Goal: Information Seeking & Learning: Learn about a topic

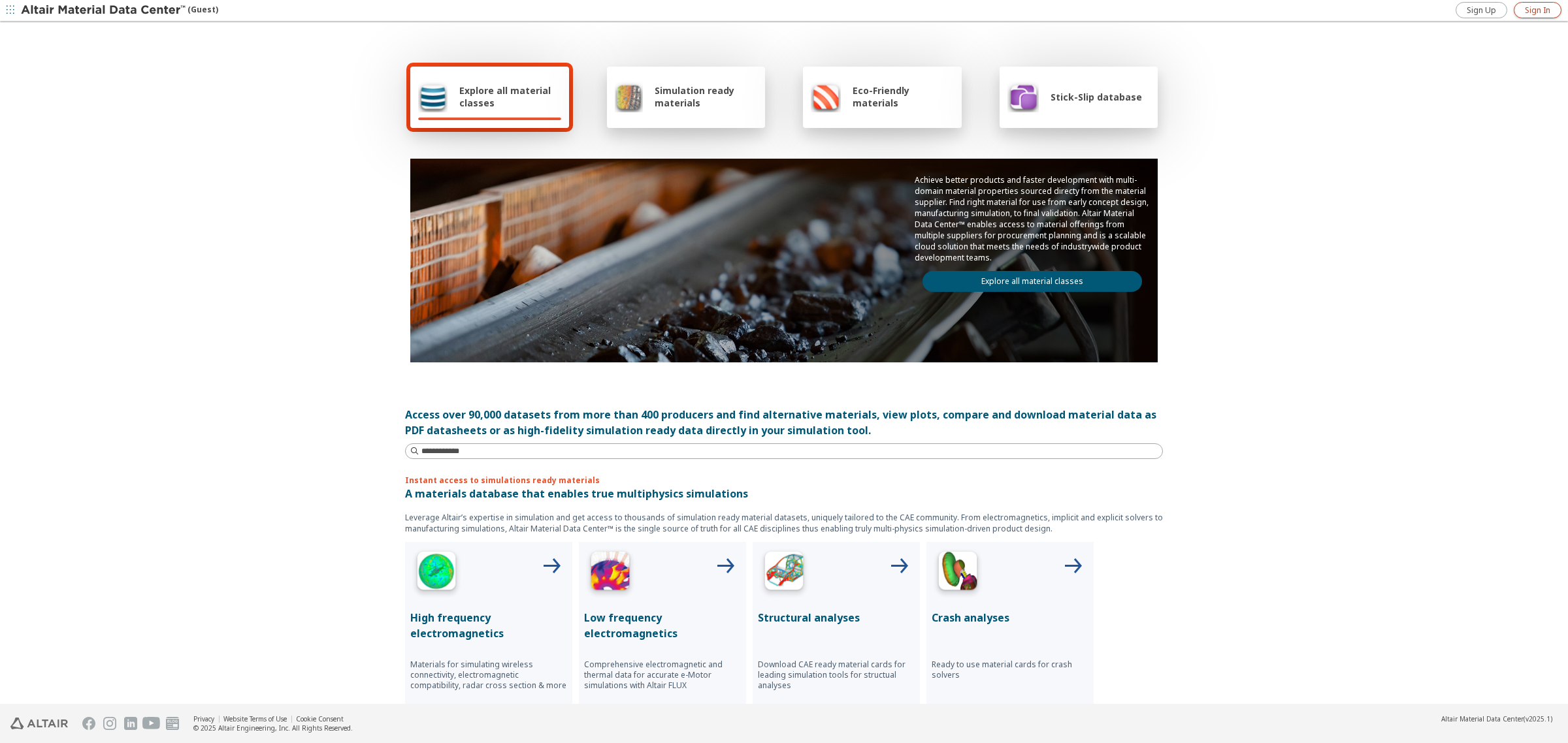
click at [1523, 13] on link "Sign In" at bounding box center [1538, 10] width 48 height 16
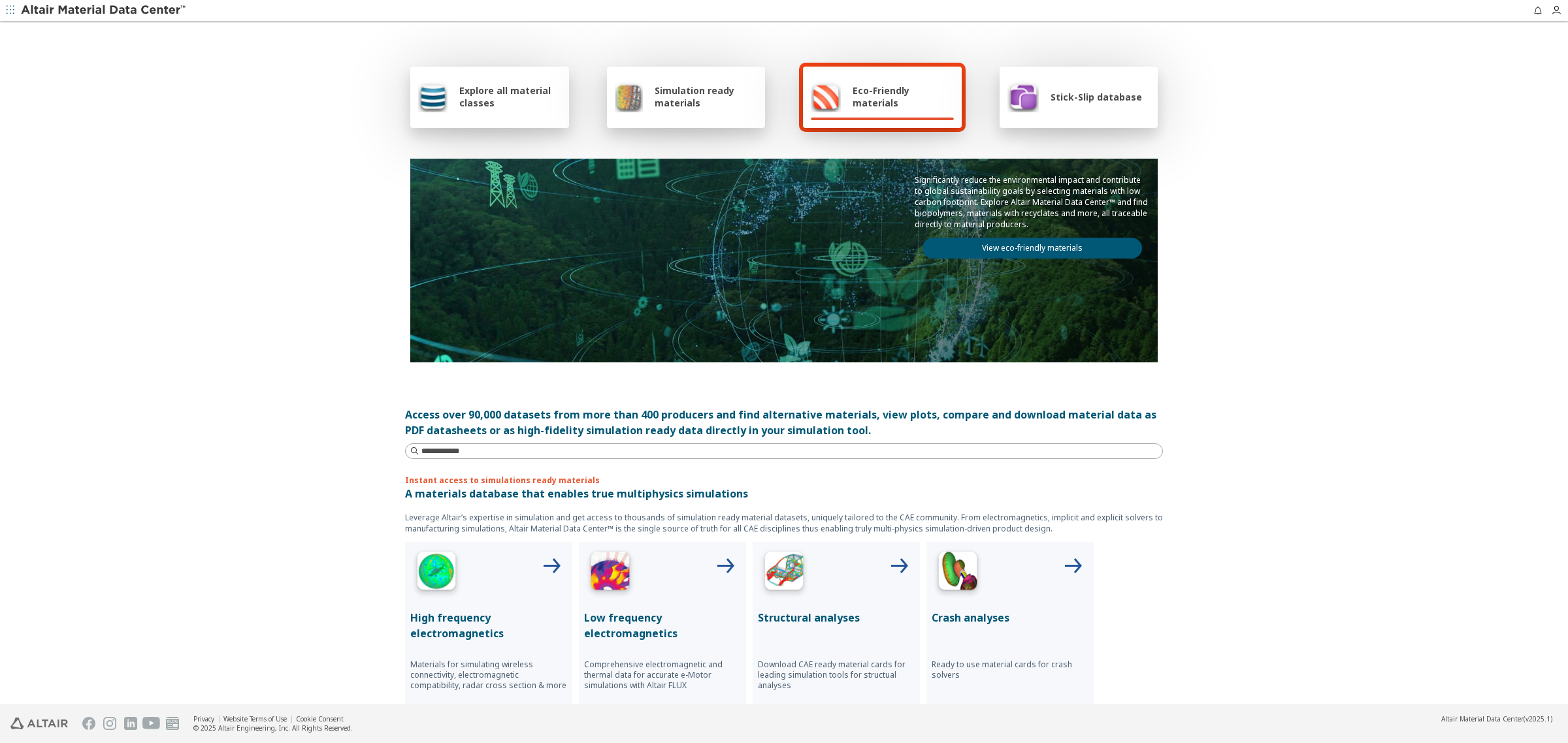
click at [516, 81] on div "Explore all material classes" at bounding box center [489, 97] width 143 height 32
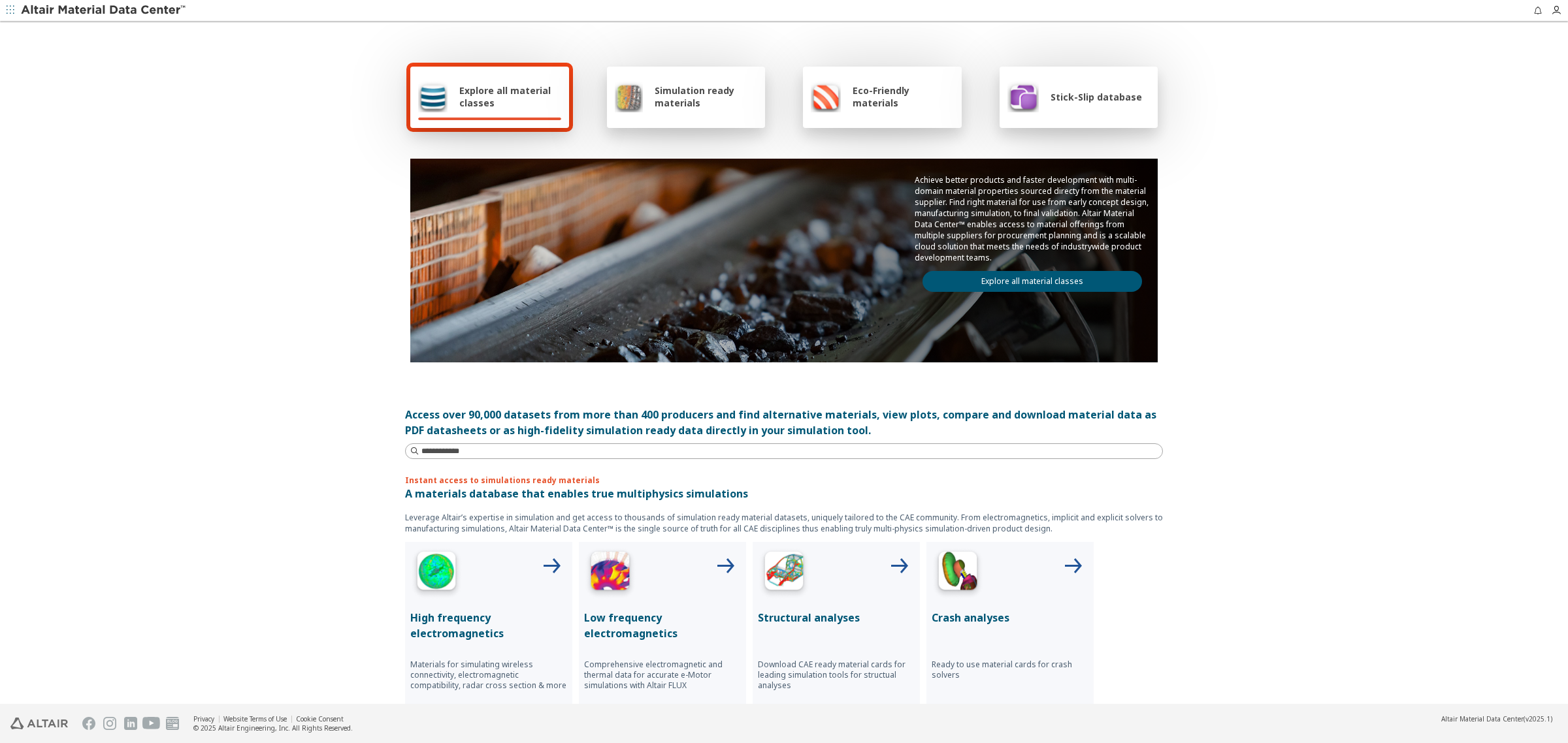
click at [997, 275] on link "Explore all material classes" at bounding box center [1032, 281] width 219 height 21
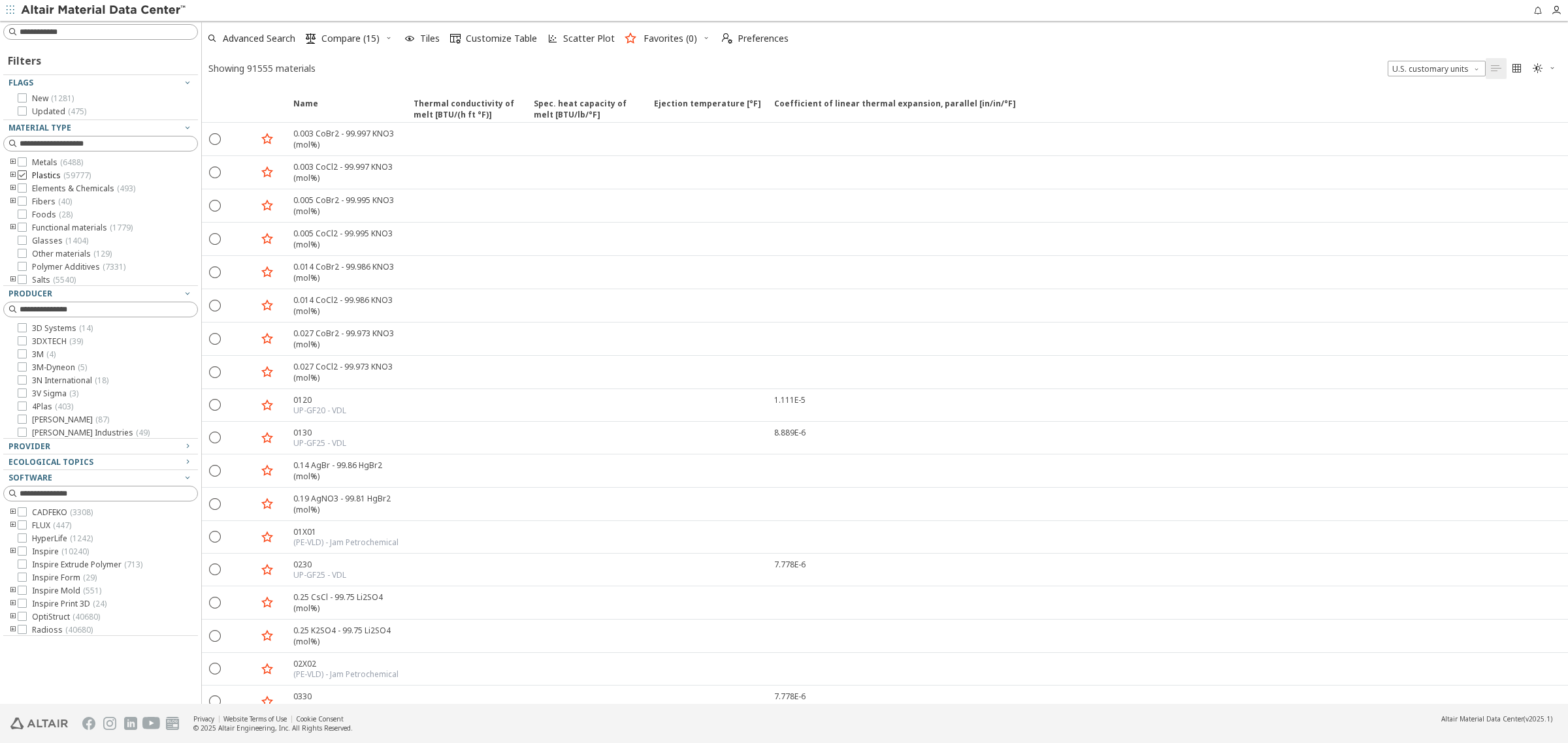
click at [21, 173] on icon at bounding box center [22, 175] width 9 height 9
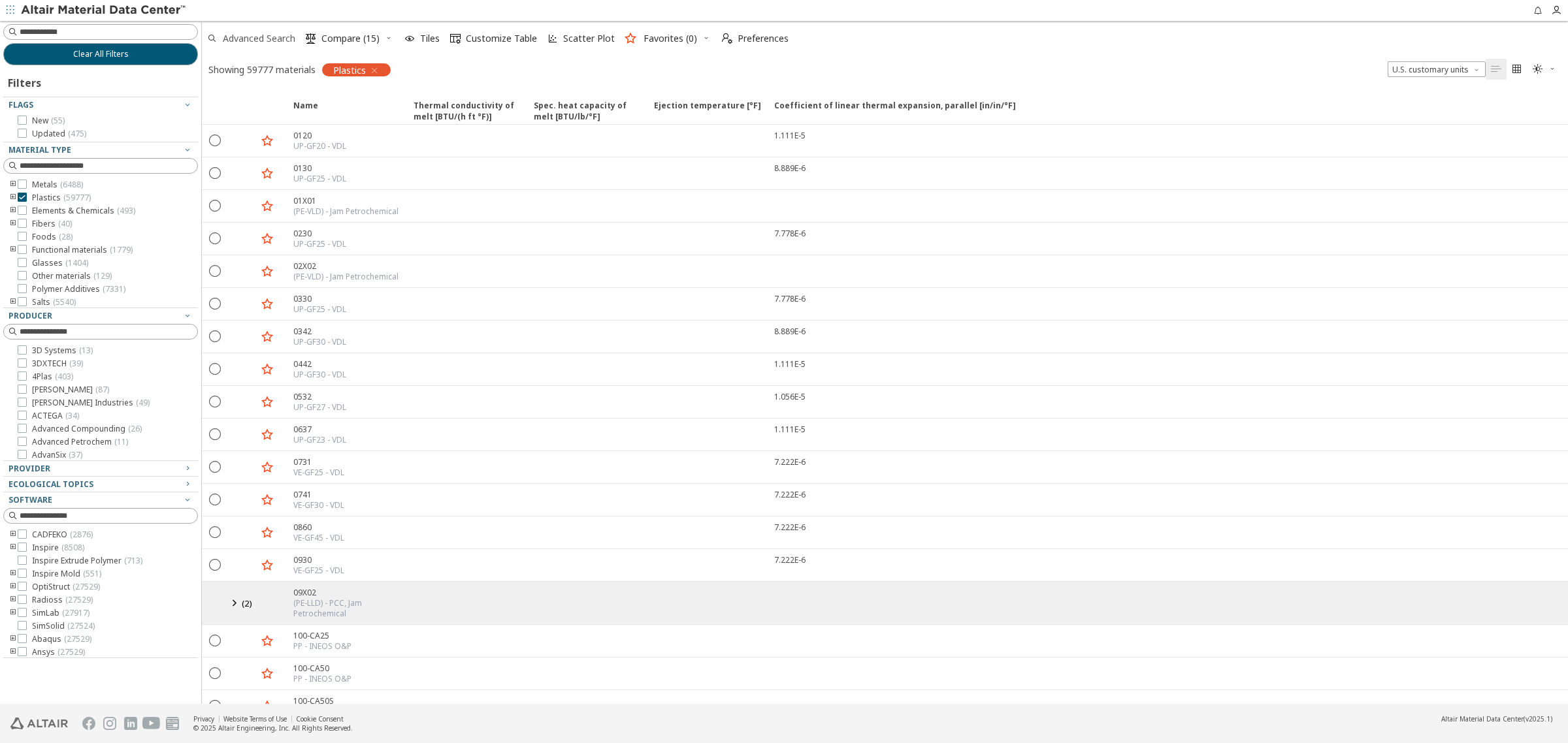
click at [266, 37] on span "Advanced Search" at bounding box center [259, 38] width 73 height 9
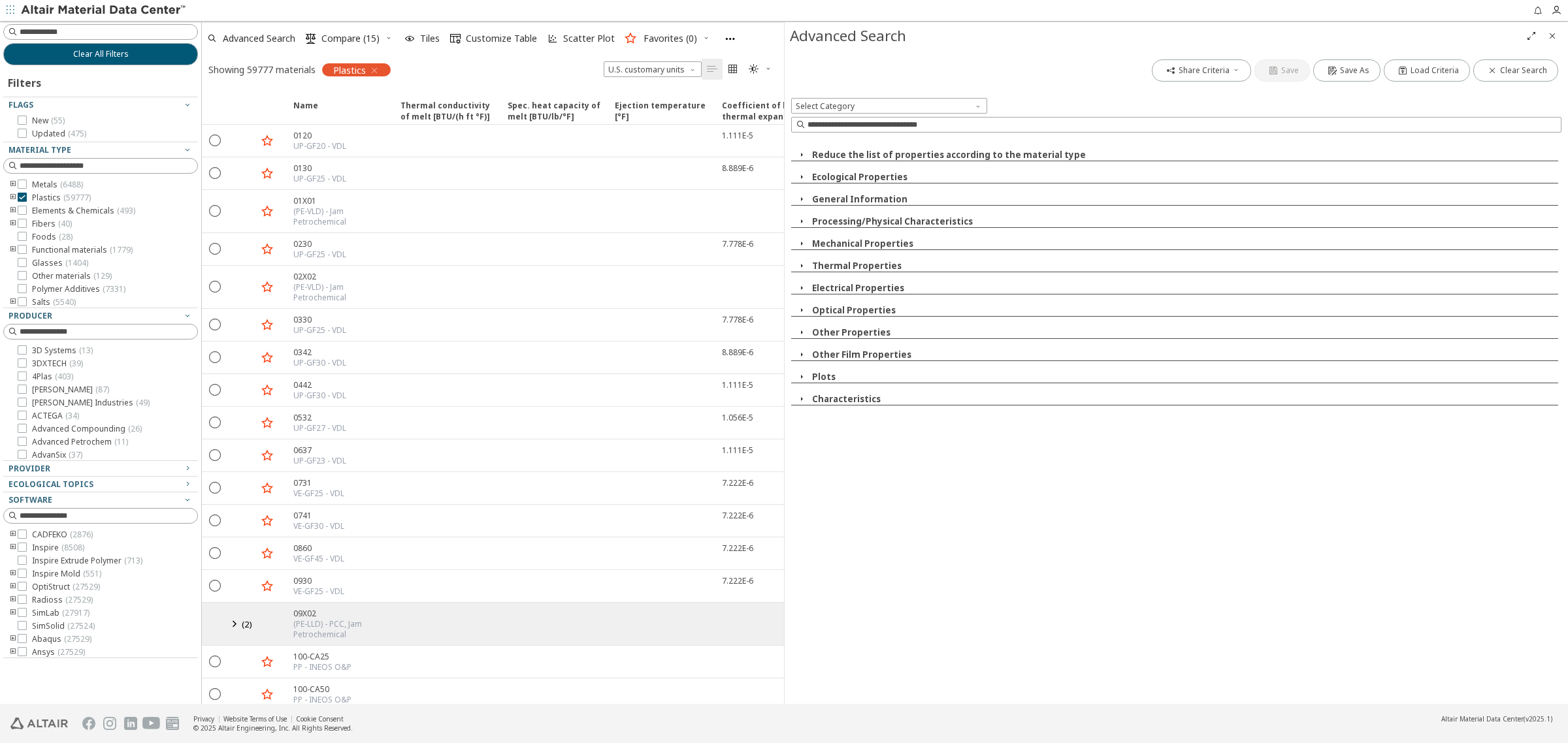
click at [828, 374] on button "Plots" at bounding box center [823, 377] width 23 height 12
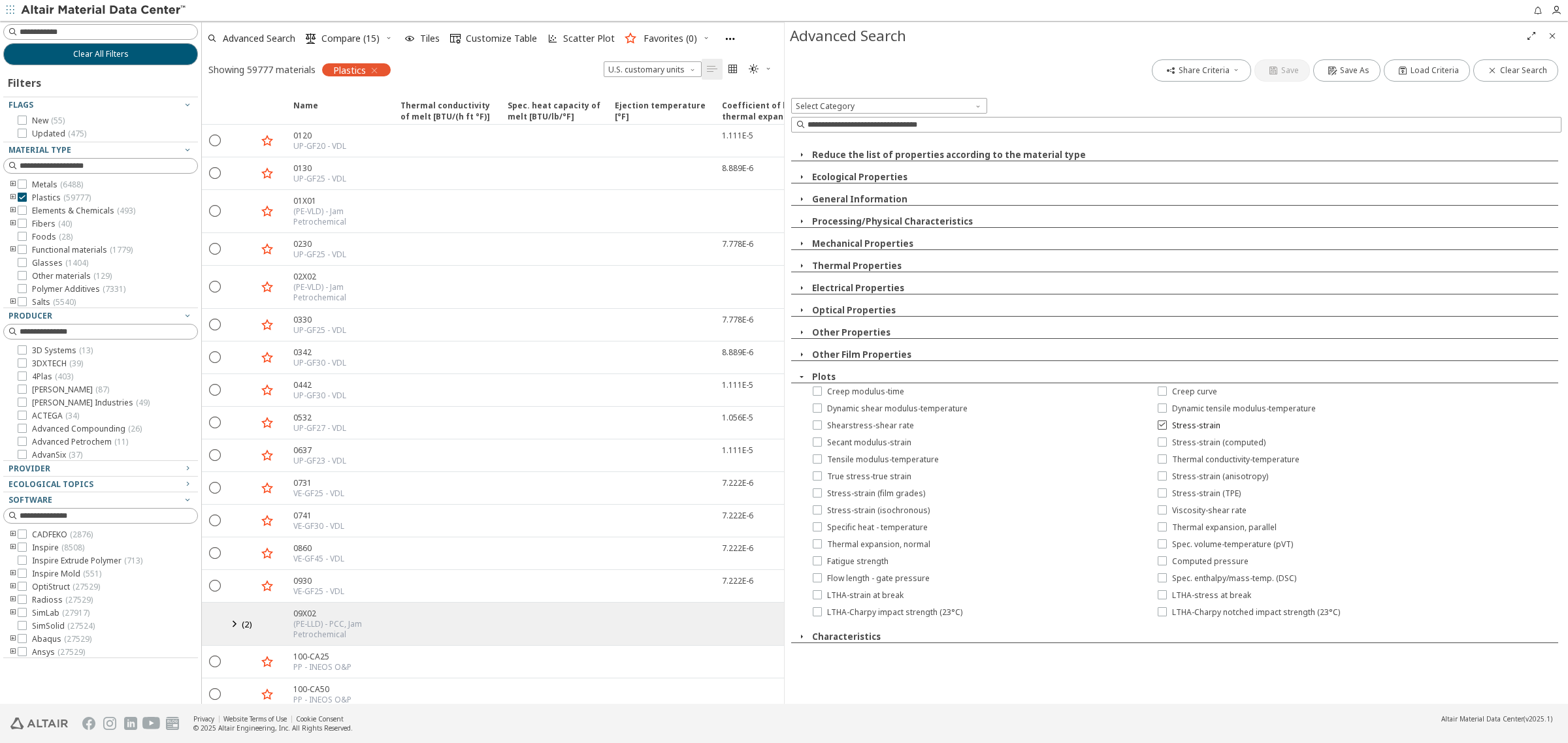
click at [1173, 423] on span "Stress-strain" at bounding box center [1196, 425] width 49 height 10
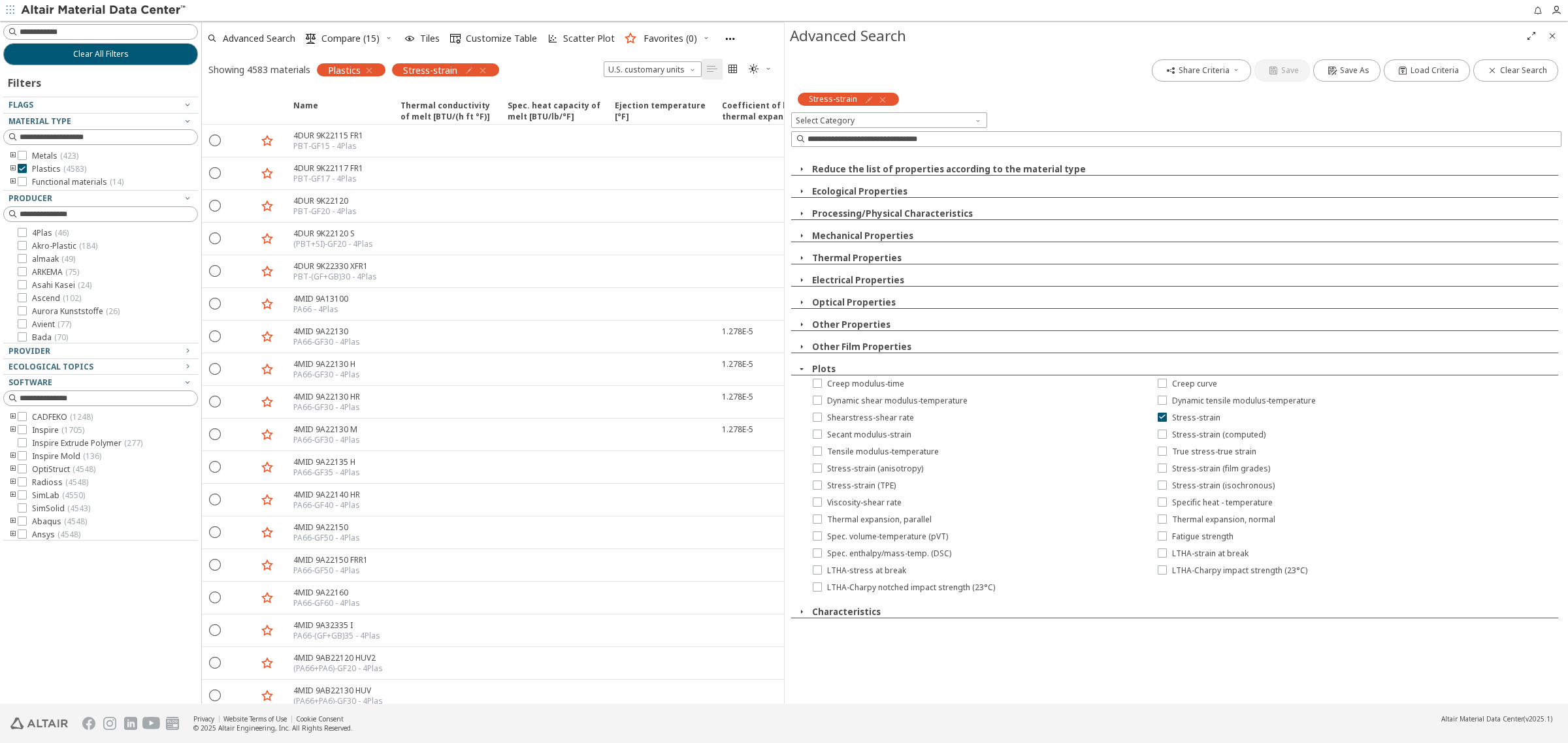
click at [12, 168] on icon "toogle group" at bounding box center [12, 168] width 9 height 10
click at [33, 183] on icon "toogle group" at bounding box center [32, 181] width 9 height 10
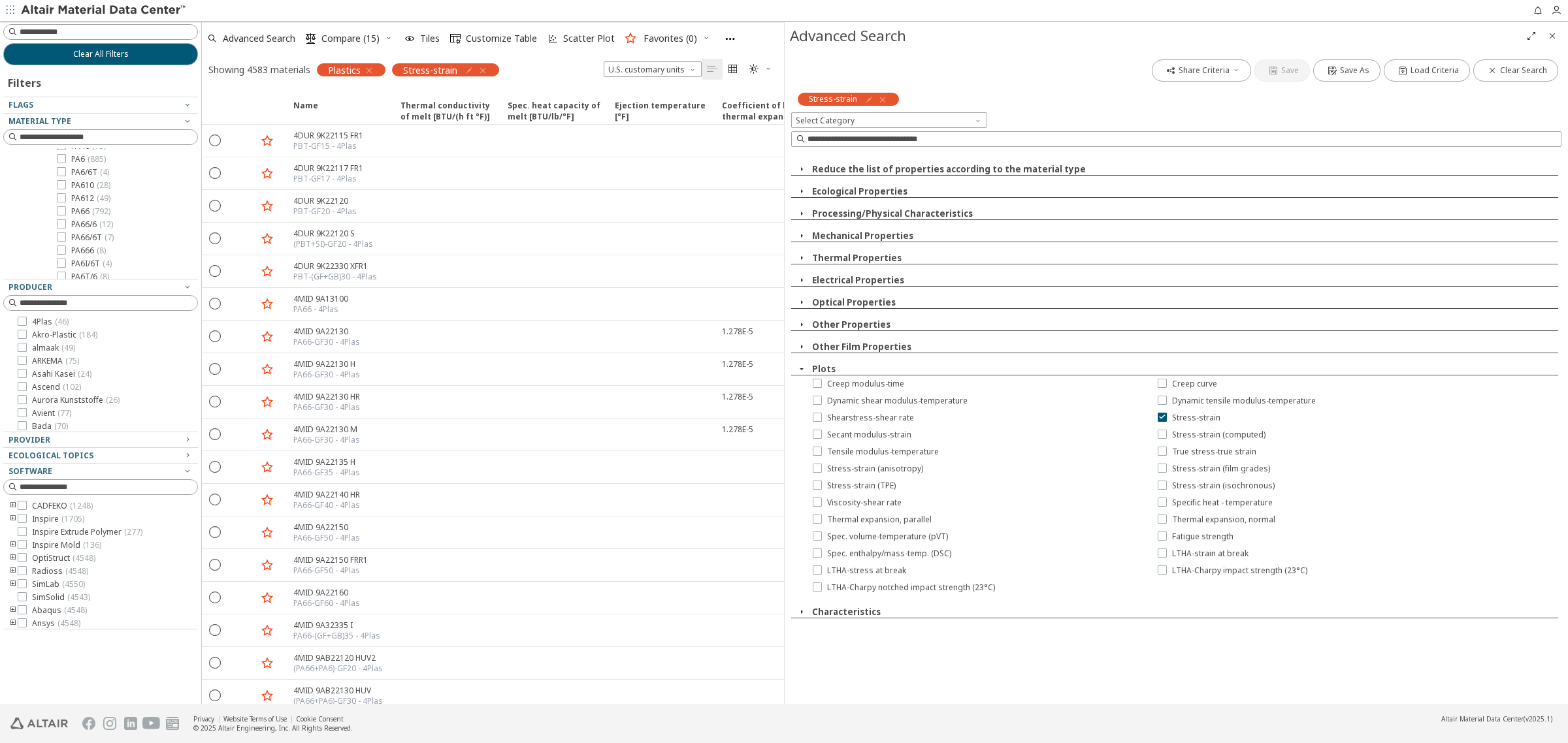
scroll to position [163, 0]
click at [79, 239] on span "PA6 ( 885 )" at bounding box center [88, 240] width 35 height 10
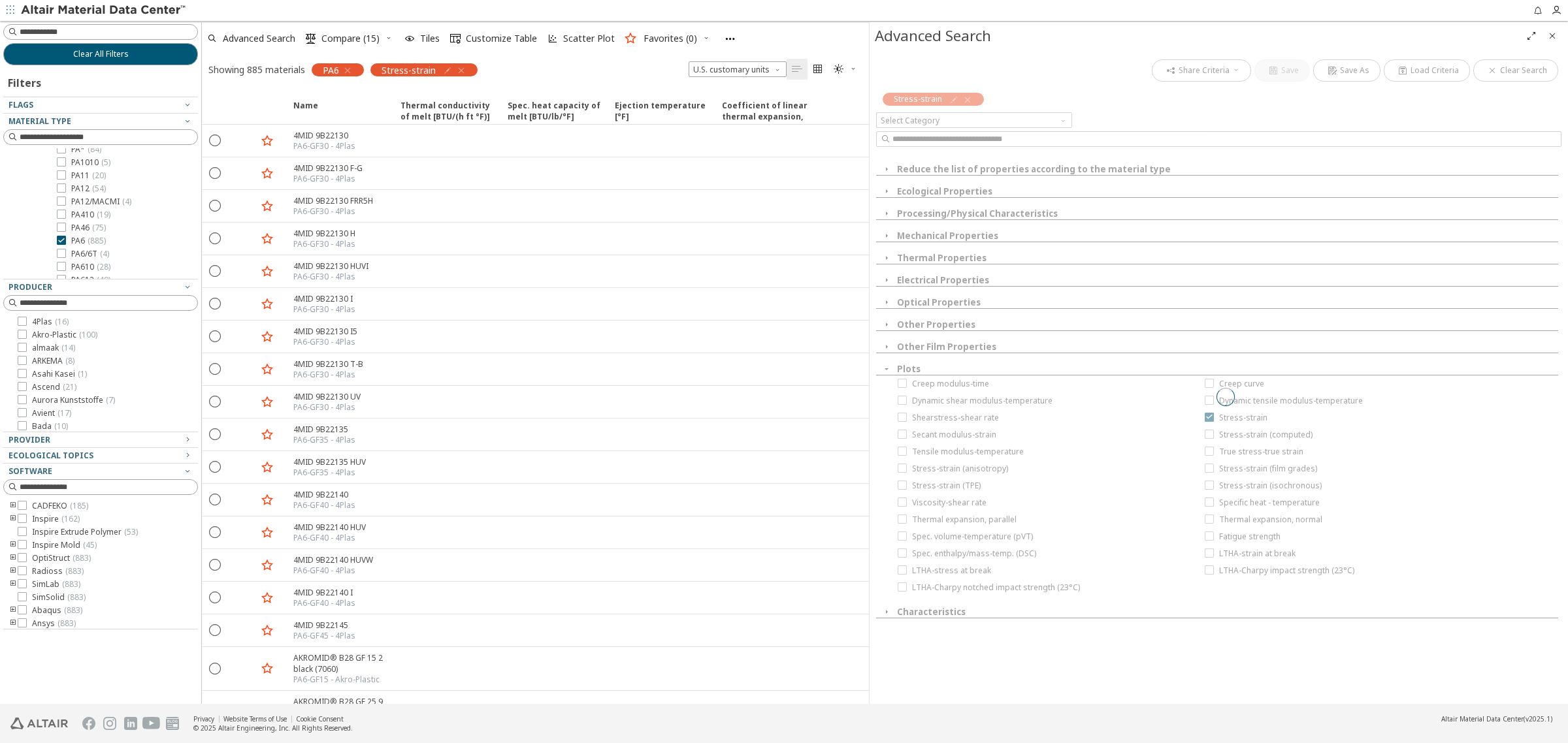
drag, startPoint x: 784, startPoint y: 291, endPoint x: 869, endPoint y: 297, distance: 85.2
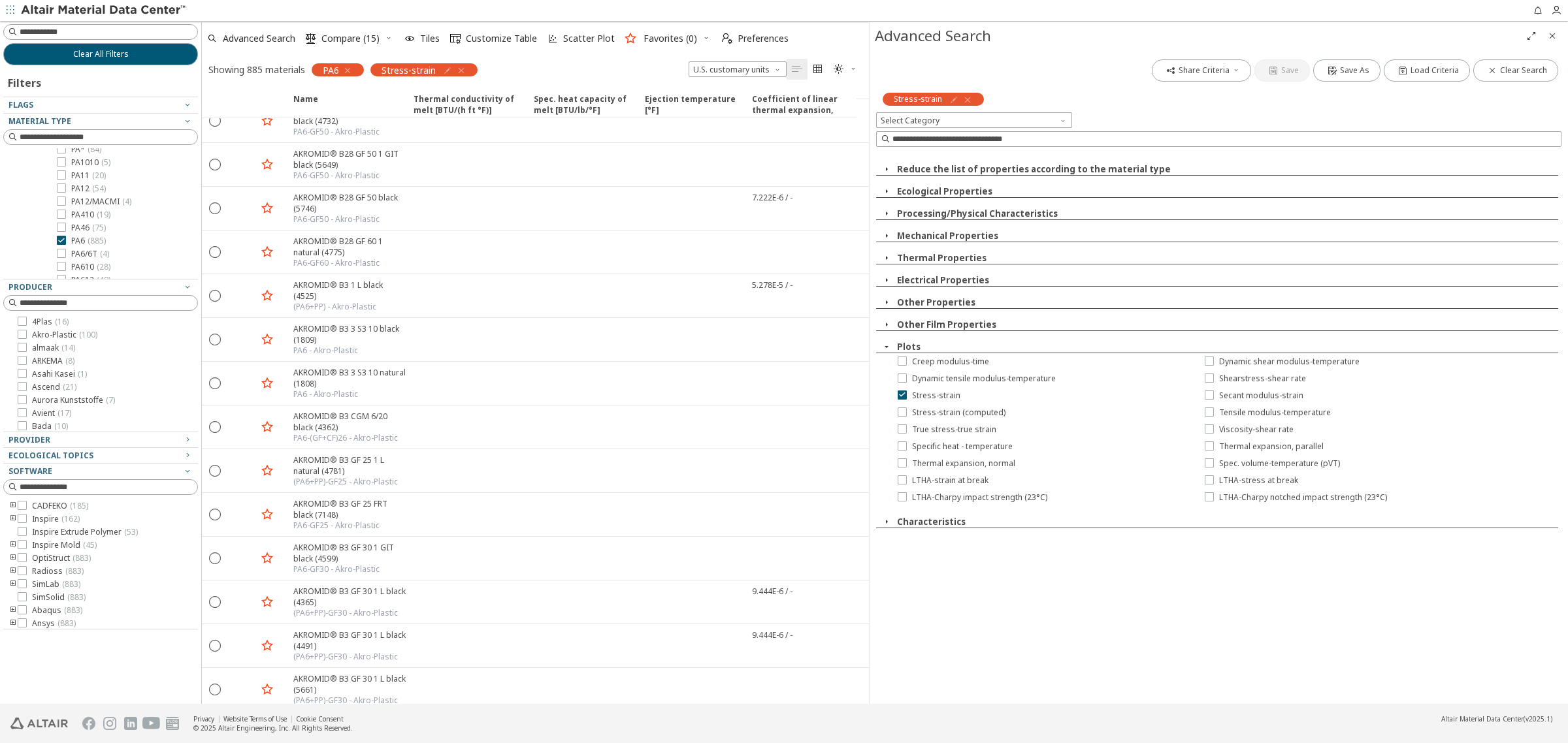
scroll to position [979, 0]
click at [464, 68] on icon "button" at bounding box center [461, 70] width 10 height 10
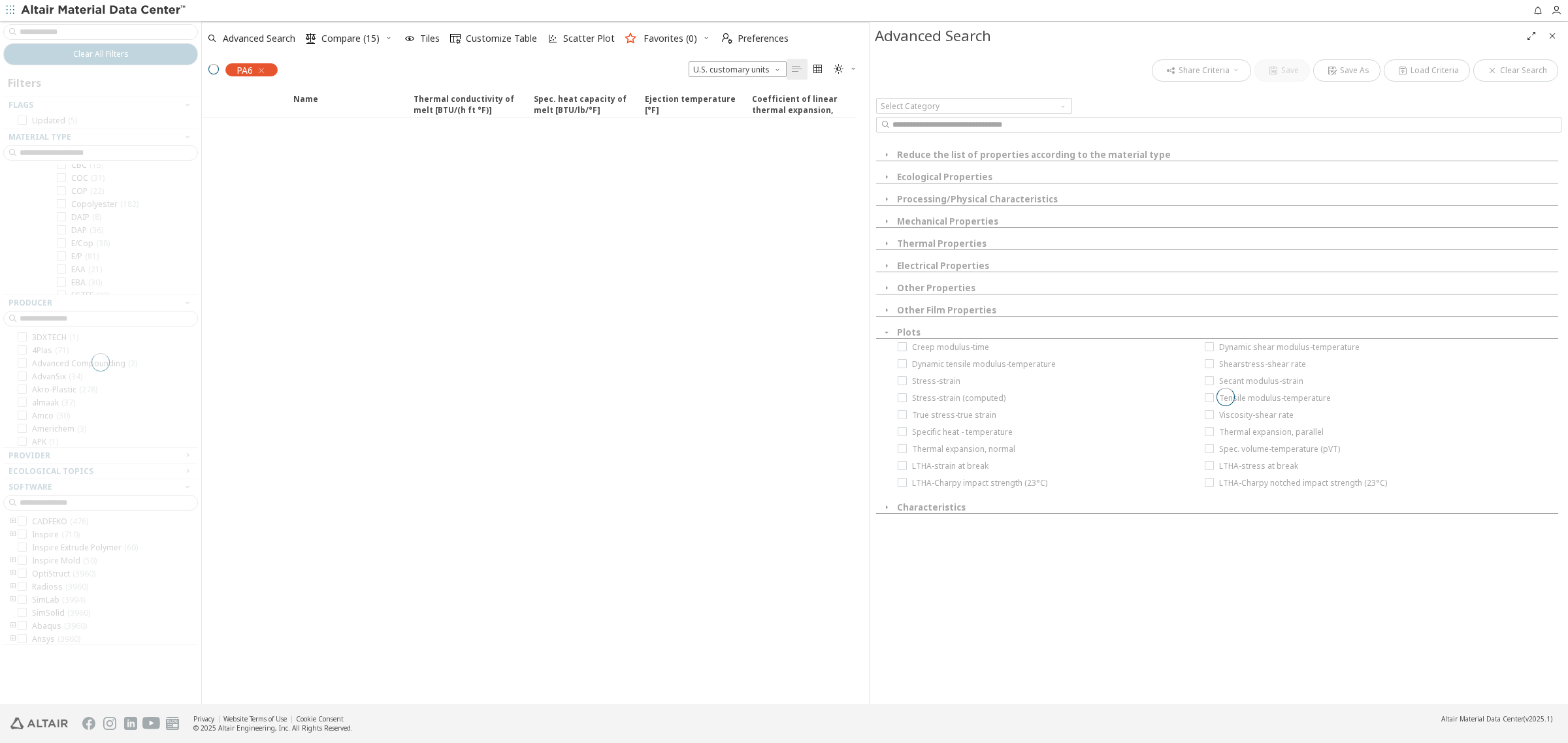
scroll to position [581, 0]
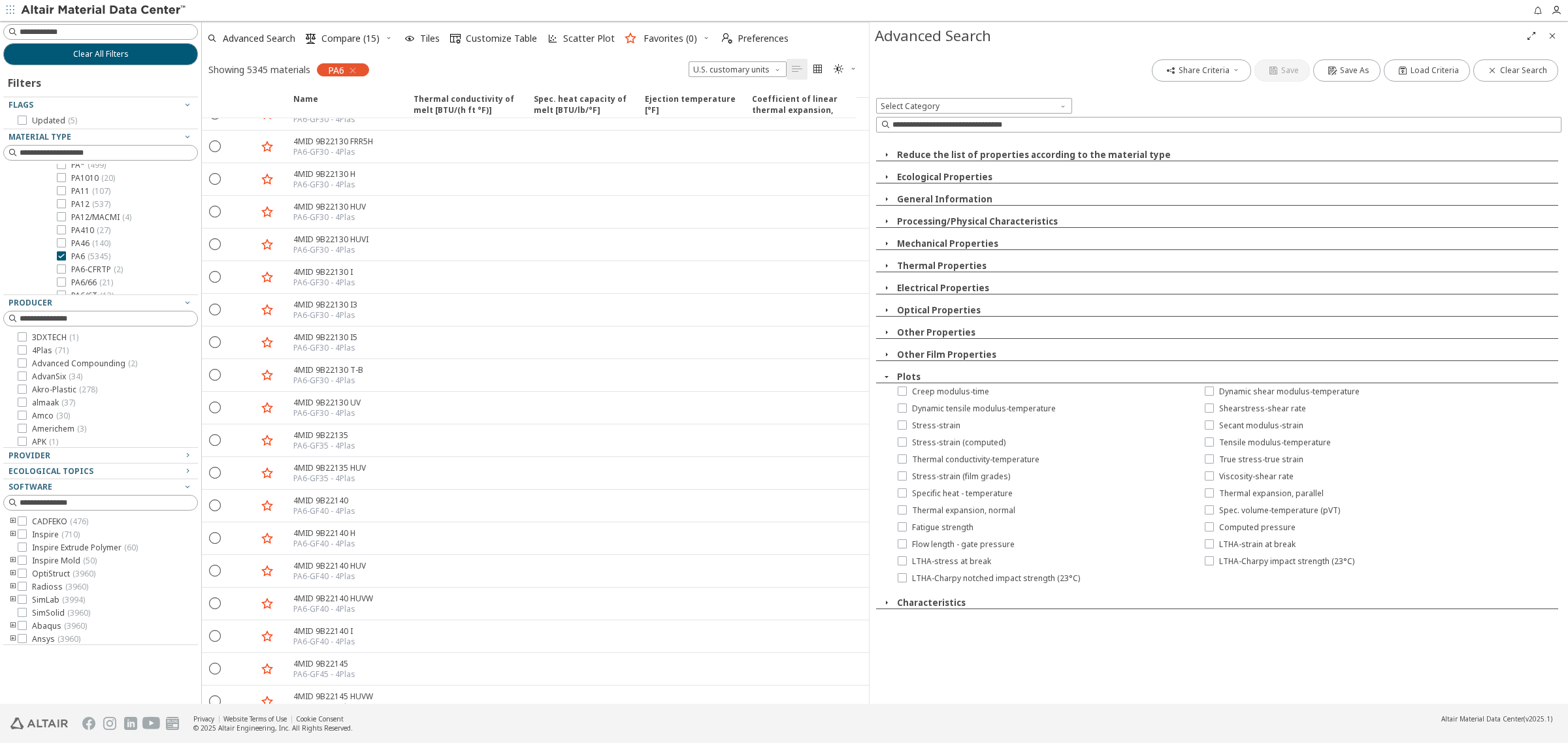
click at [353, 69] on icon "button" at bounding box center [352, 70] width 10 height 10
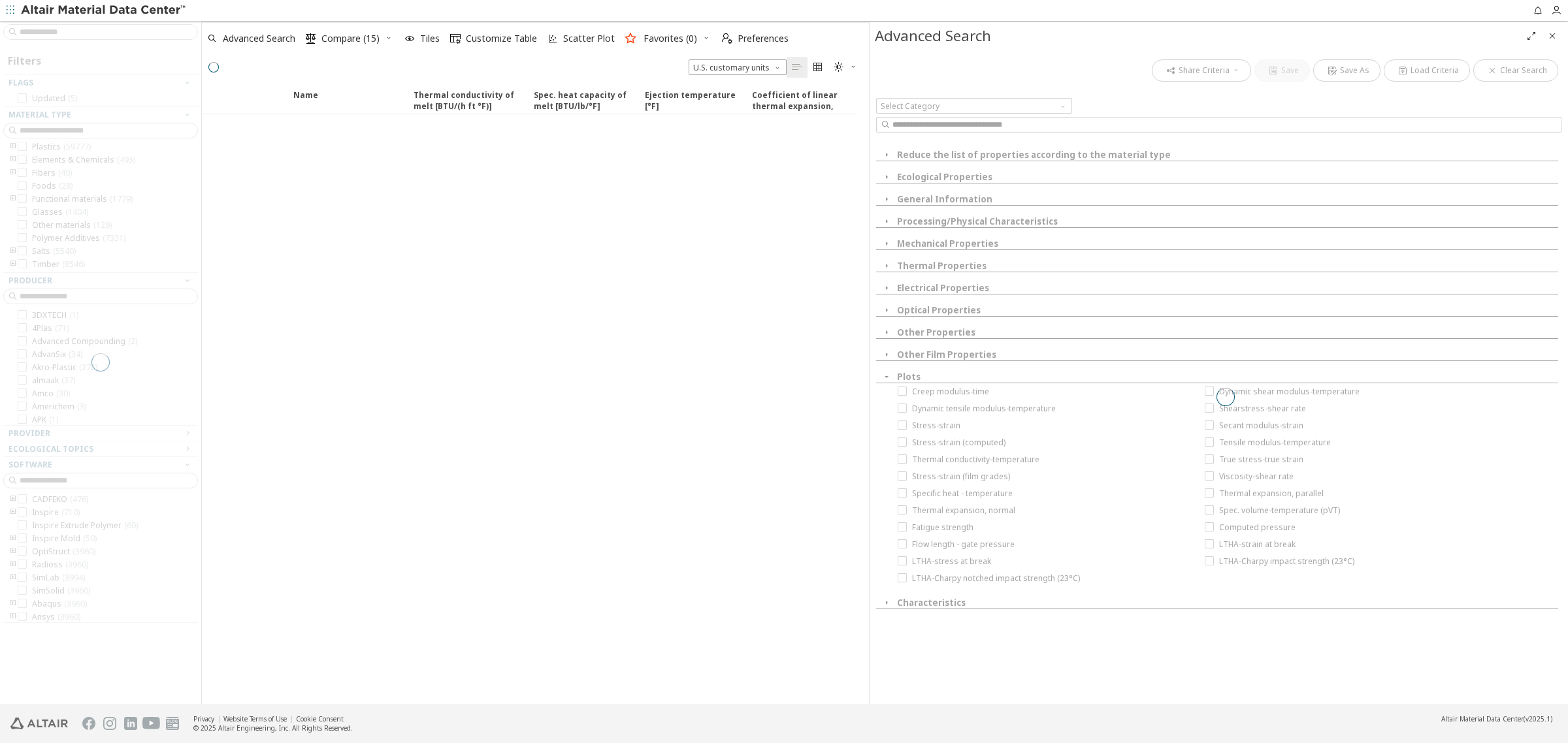
scroll to position [15, 0]
